Goal: Find specific page/section: Find specific page/section

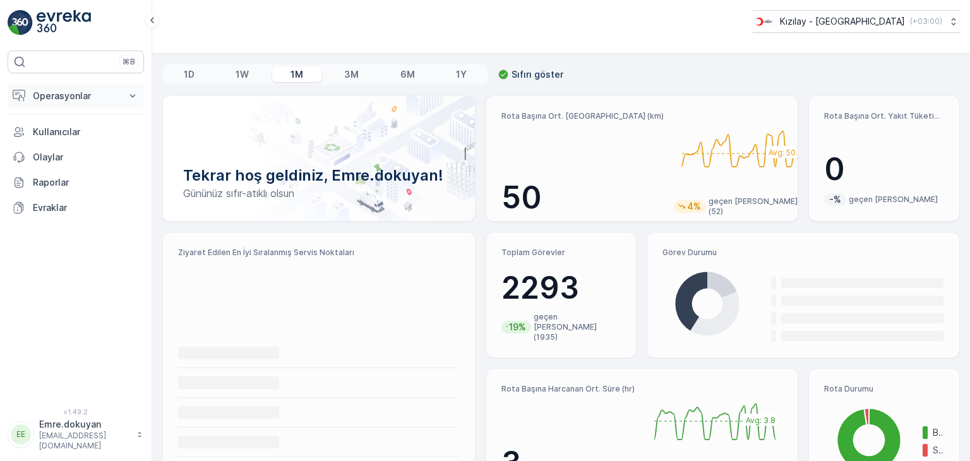
click at [77, 97] on p "Operasyonlar" at bounding box center [76, 96] width 86 height 13
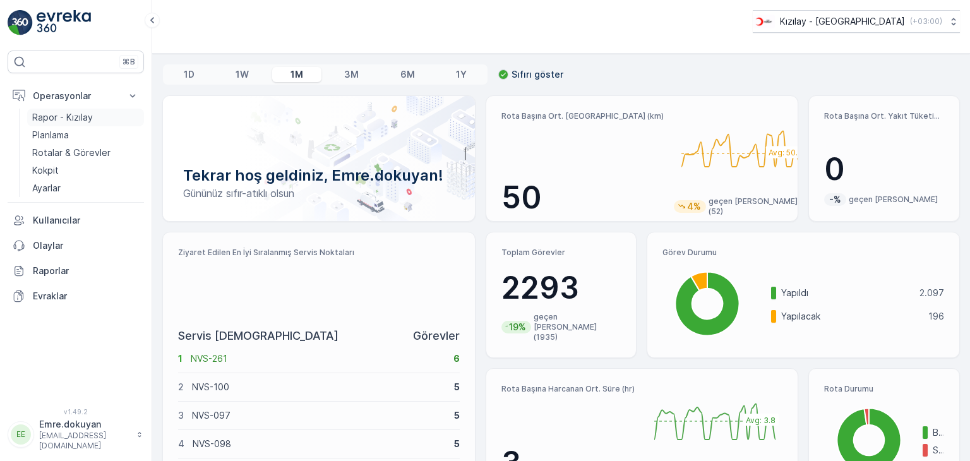
click at [84, 122] on p "Rapor - Kızılay" at bounding box center [62, 117] width 61 height 13
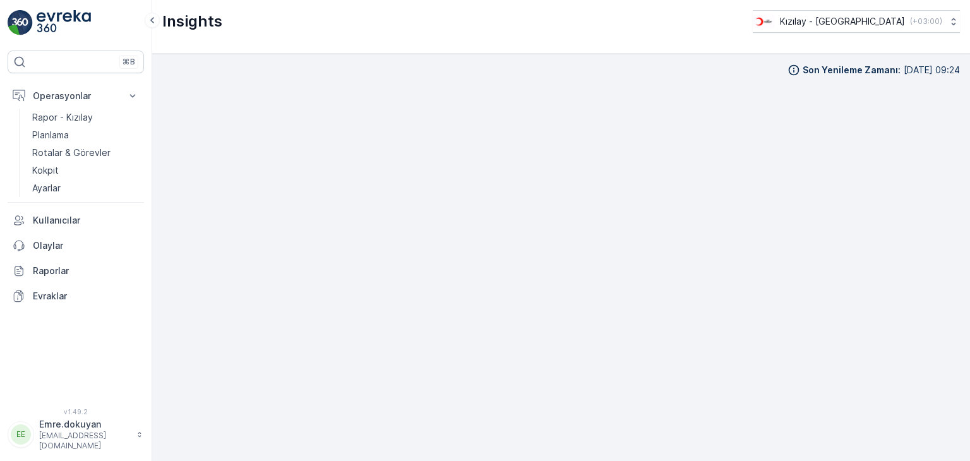
scroll to position [11, 0]
click at [73, 153] on p "Rotalar & Görevler" at bounding box center [71, 152] width 78 height 13
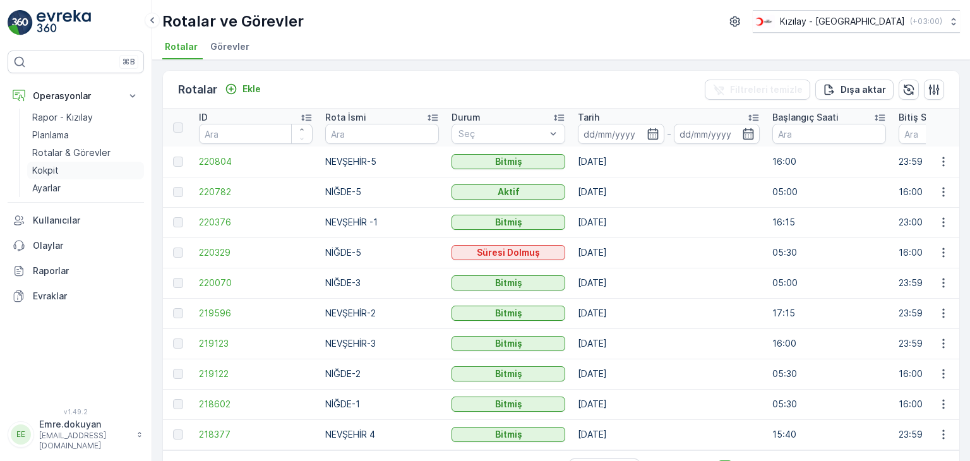
click at [58, 170] on link "Kokpit" at bounding box center [85, 171] width 117 height 18
